Goal: Task Accomplishment & Management: Use online tool/utility

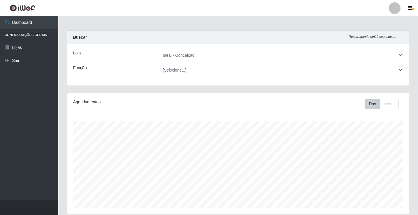
select select "231"
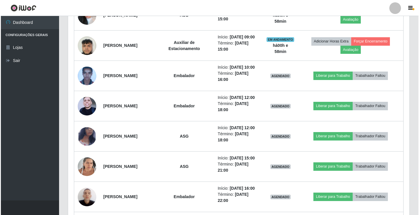
scroll to position [337, 0]
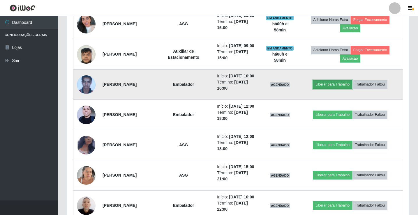
click at [330, 89] on button "Liberar para Trabalho" at bounding box center [332, 84] width 39 height 8
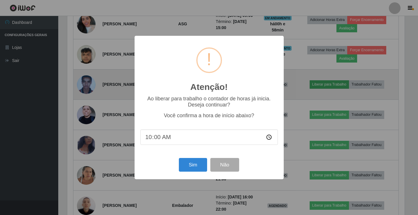
scroll to position [121, 339]
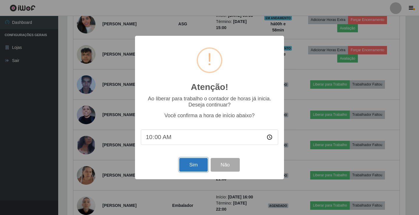
click at [187, 169] on button "Sim" at bounding box center [193, 165] width 28 height 14
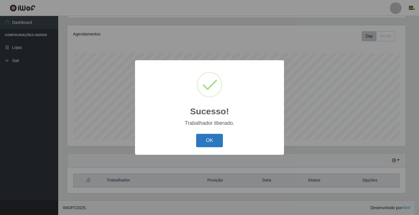
click at [210, 146] on button "OK" at bounding box center [209, 141] width 27 height 14
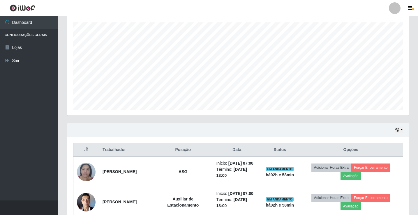
scroll to position [39, 0]
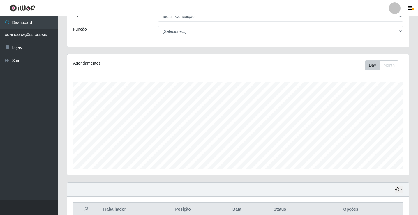
click at [393, 11] on div at bounding box center [395, 8] width 12 height 12
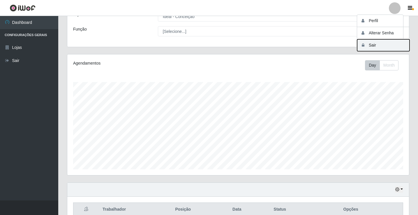
click at [379, 43] on button "Sair" at bounding box center [383, 45] width 52 height 12
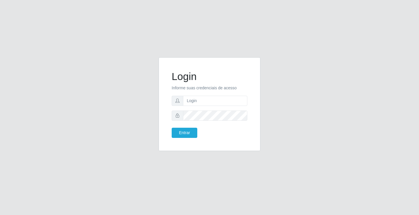
click at [366, 35] on div "Login Informe suas credenciais de acesso Entrar" at bounding box center [209, 107] width 419 height 215
click at [352, 47] on div "Login Informe suas credenciais de acesso Entrar" at bounding box center [209, 107] width 419 height 215
